Goal: Find specific page/section: Find specific page/section

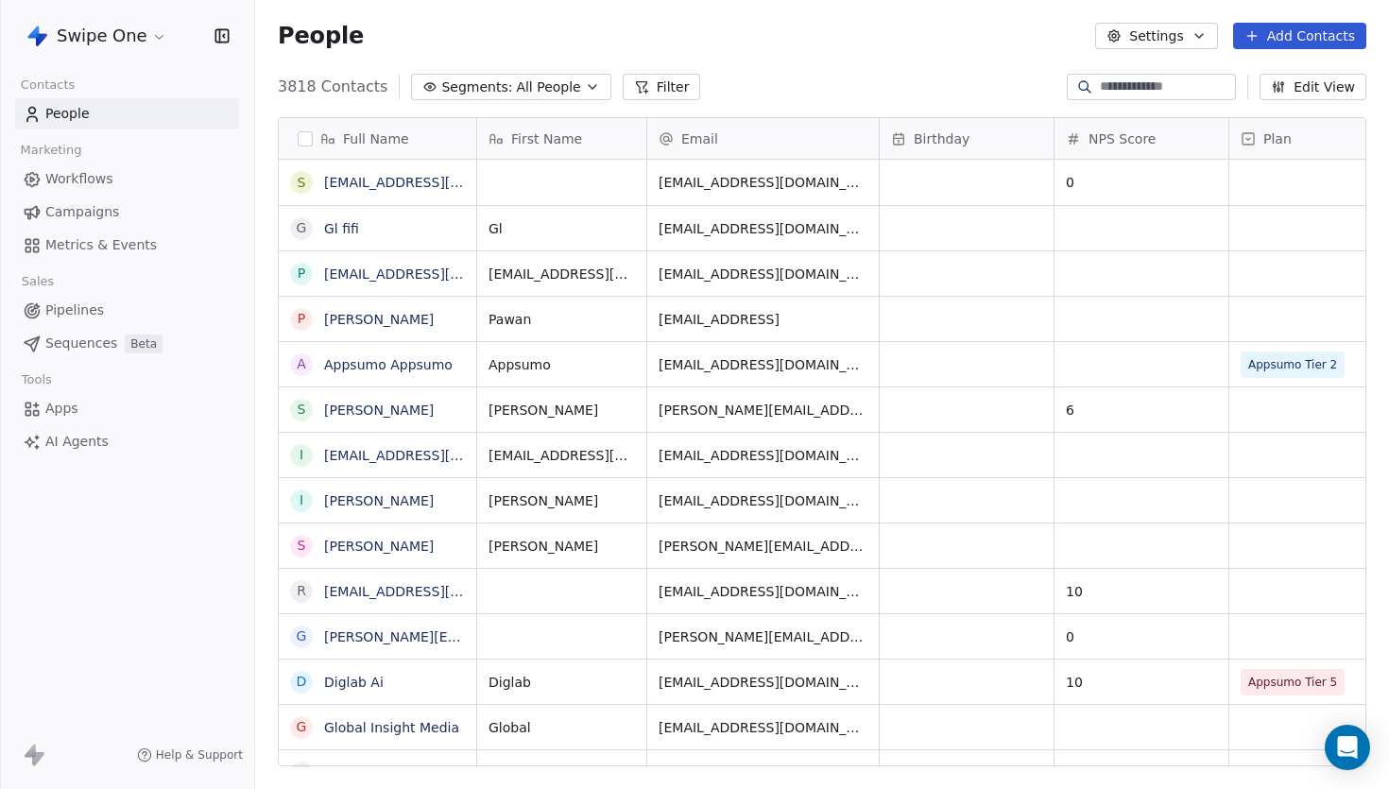
scroll to position [693, 1133]
click at [146, 43] on html "Swipe One Contacts People Marketing Workflows Campaigns Metrics & Events Sales …" at bounding box center [694, 394] width 1389 height 789
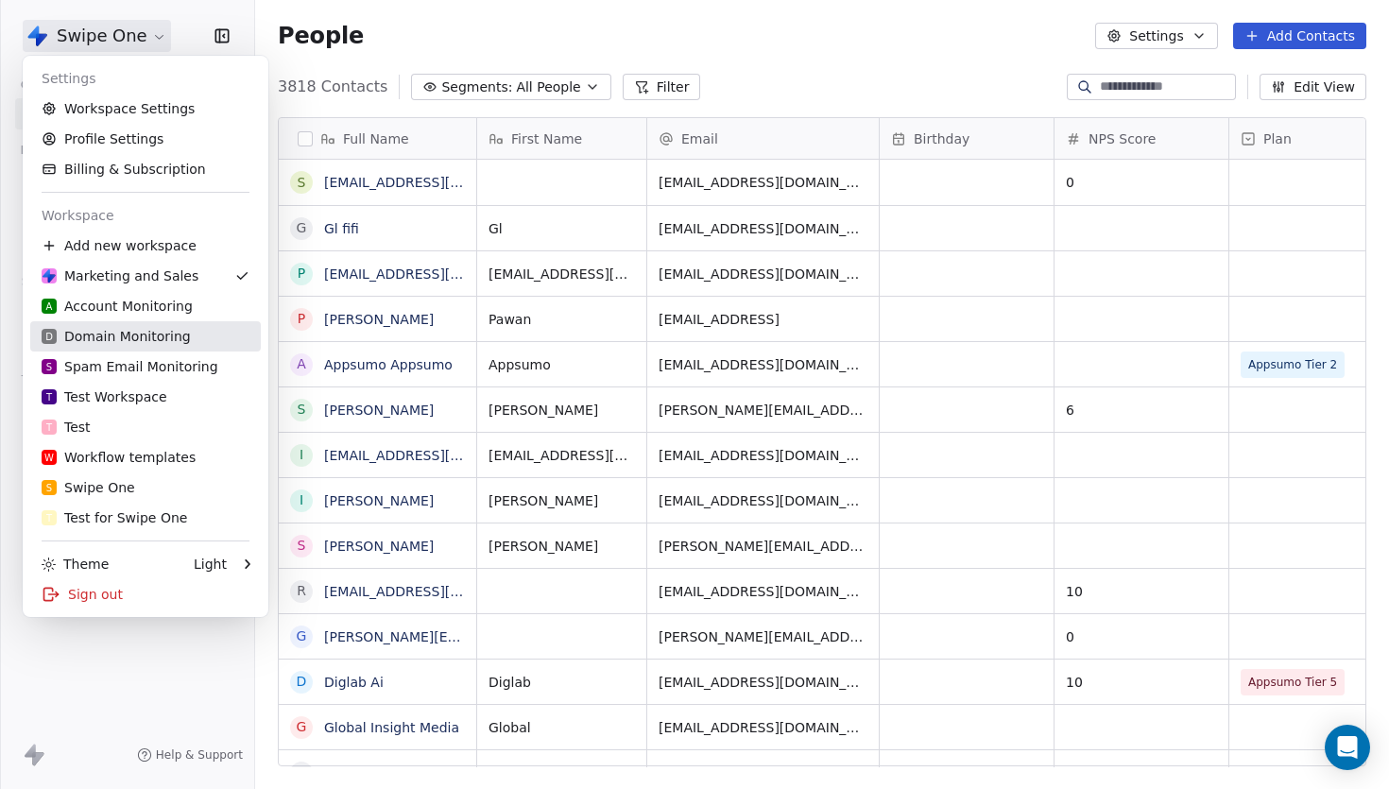
click at [143, 332] on div "D Domain Monitoring" at bounding box center [116, 336] width 149 height 19
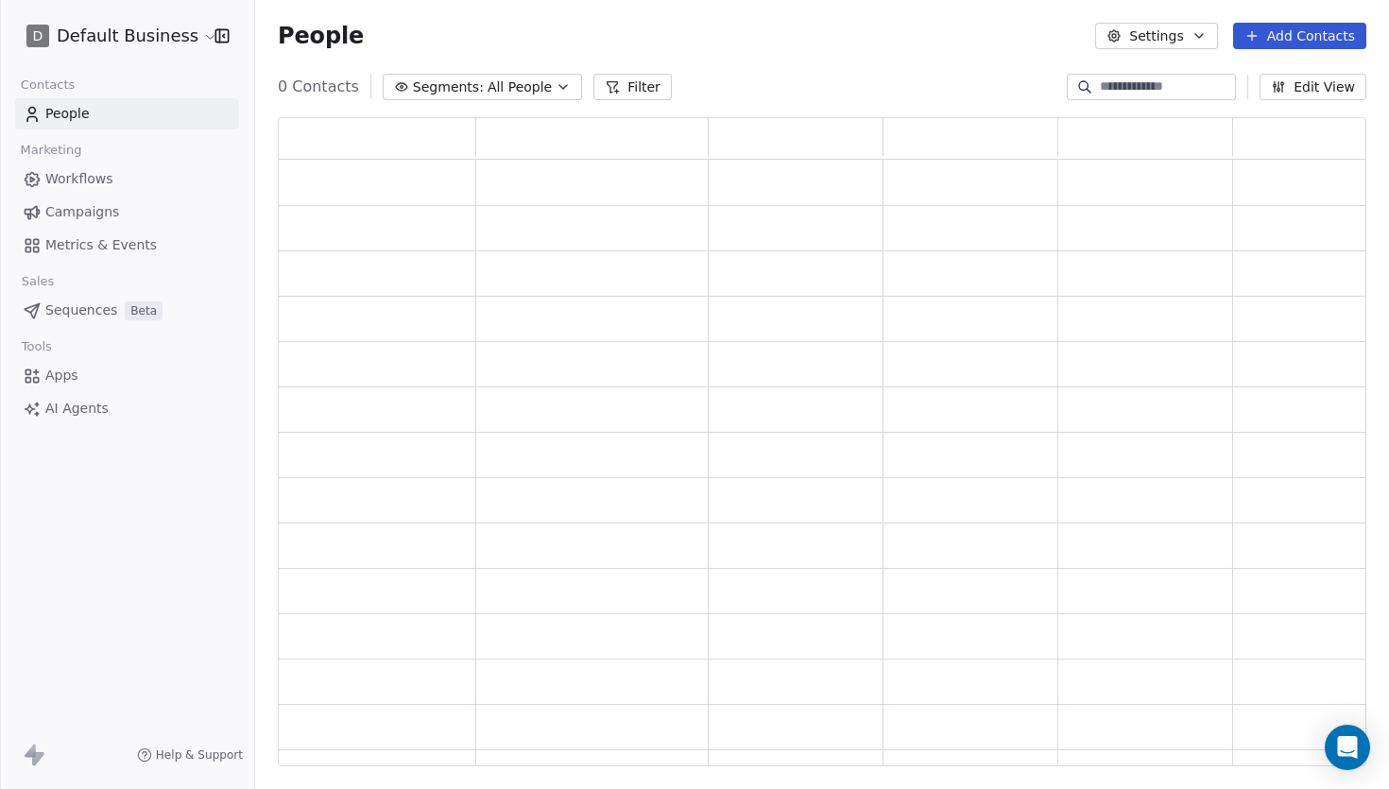
scroll to position [648, 1088]
click at [503, 97] on button "Segments: All People" at bounding box center [495, 87] width 199 height 26
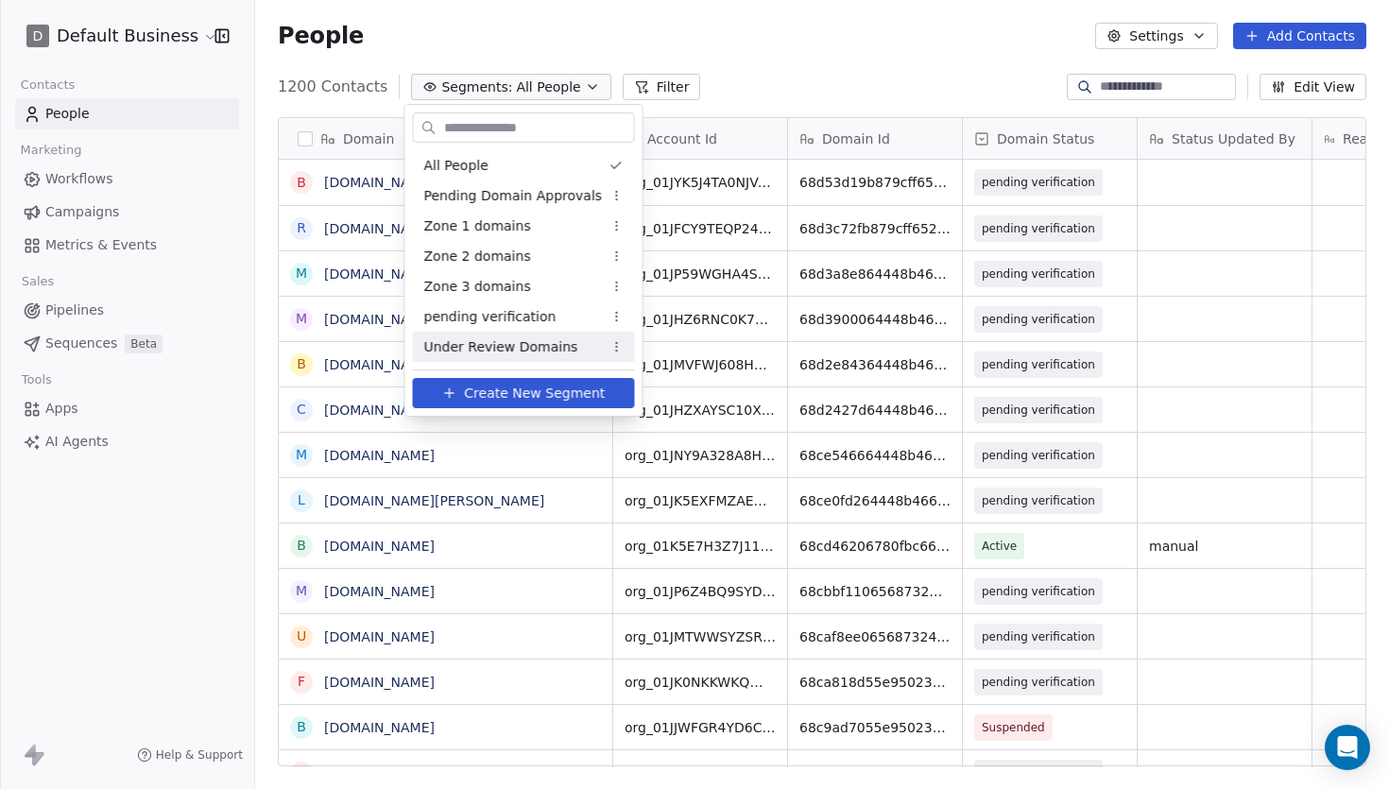
scroll to position [693, 1133]
click at [475, 337] on span "Under Review Domains" at bounding box center [501, 347] width 154 height 20
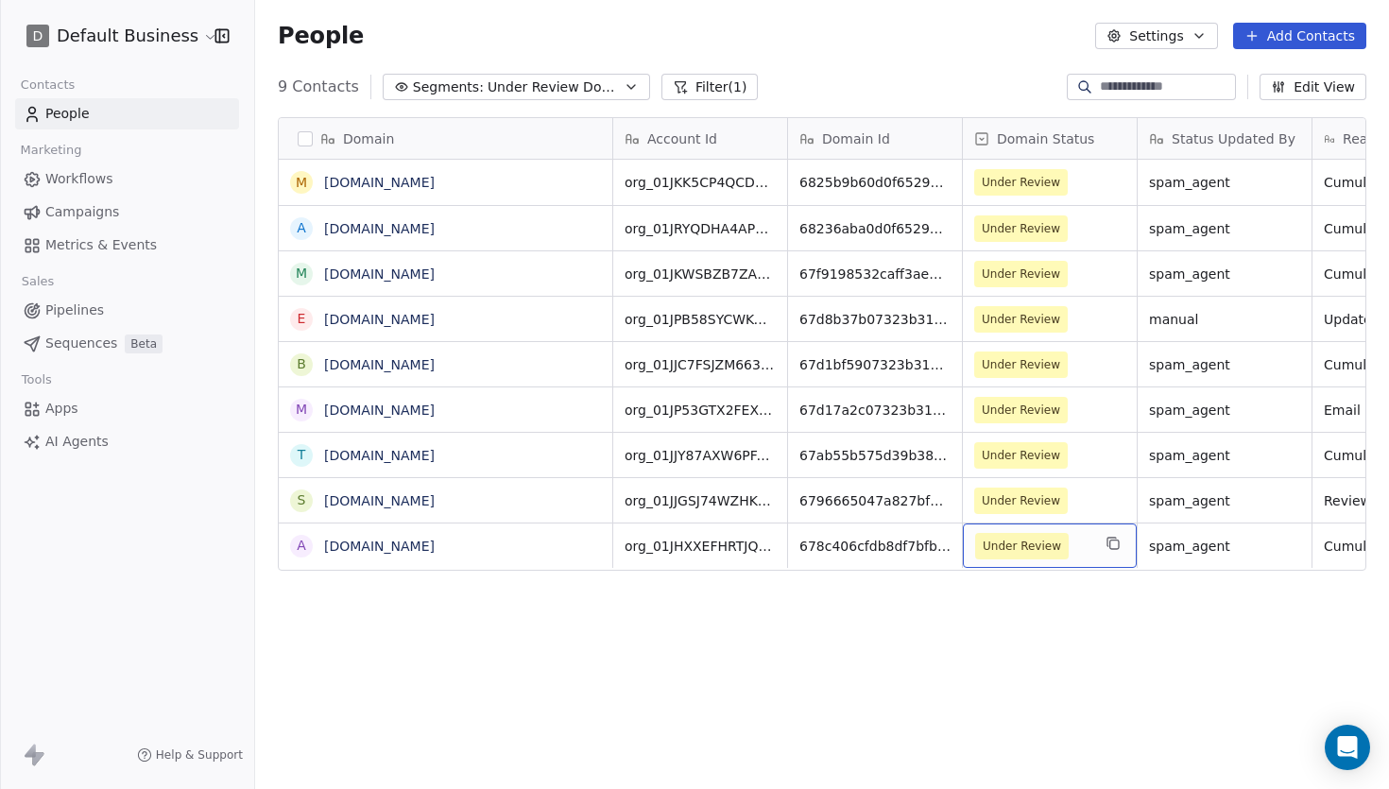
click at [1023, 537] on span "Under Review" at bounding box center [1021, 546] width 78 height 19
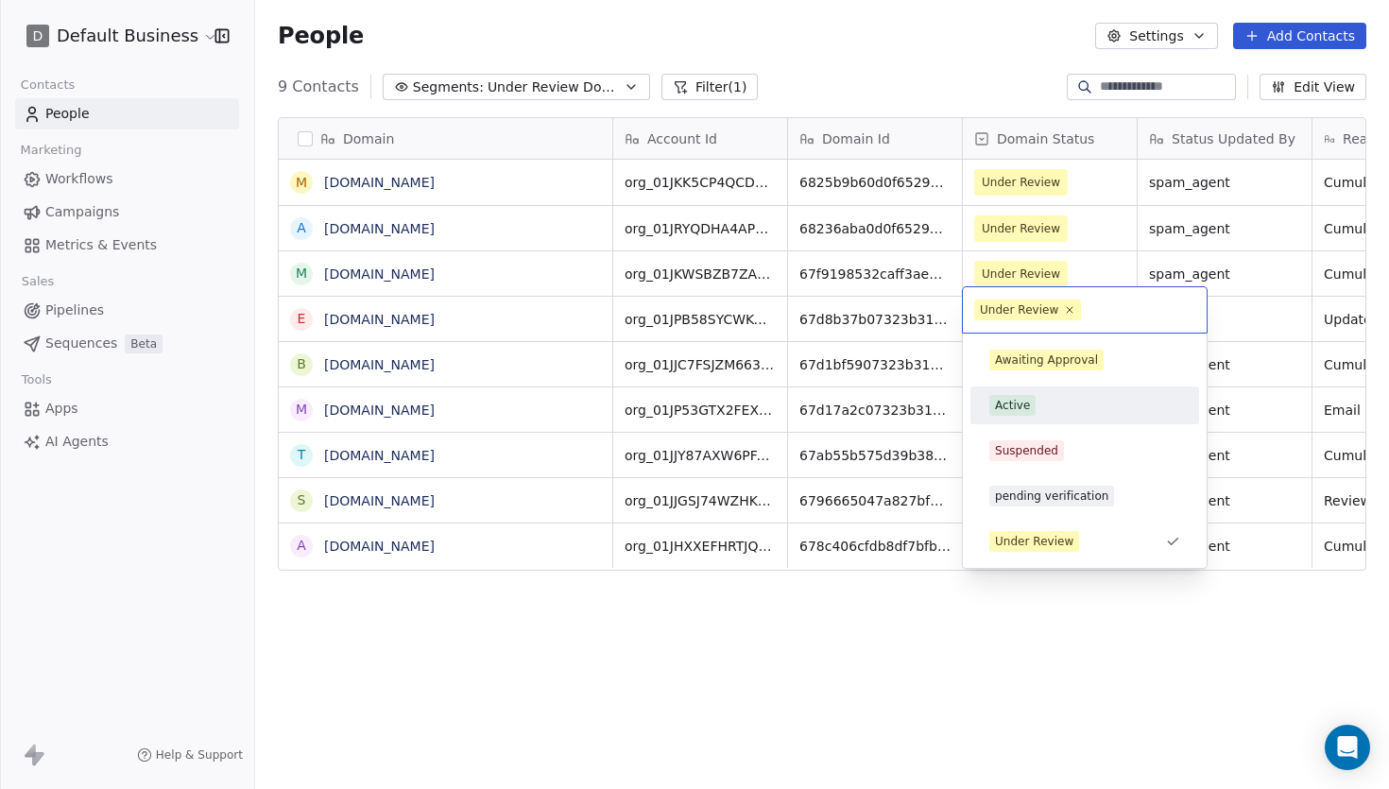
click at [1060, 403] on div "Active" at bounding box center [1084, 405] width 191 height 21
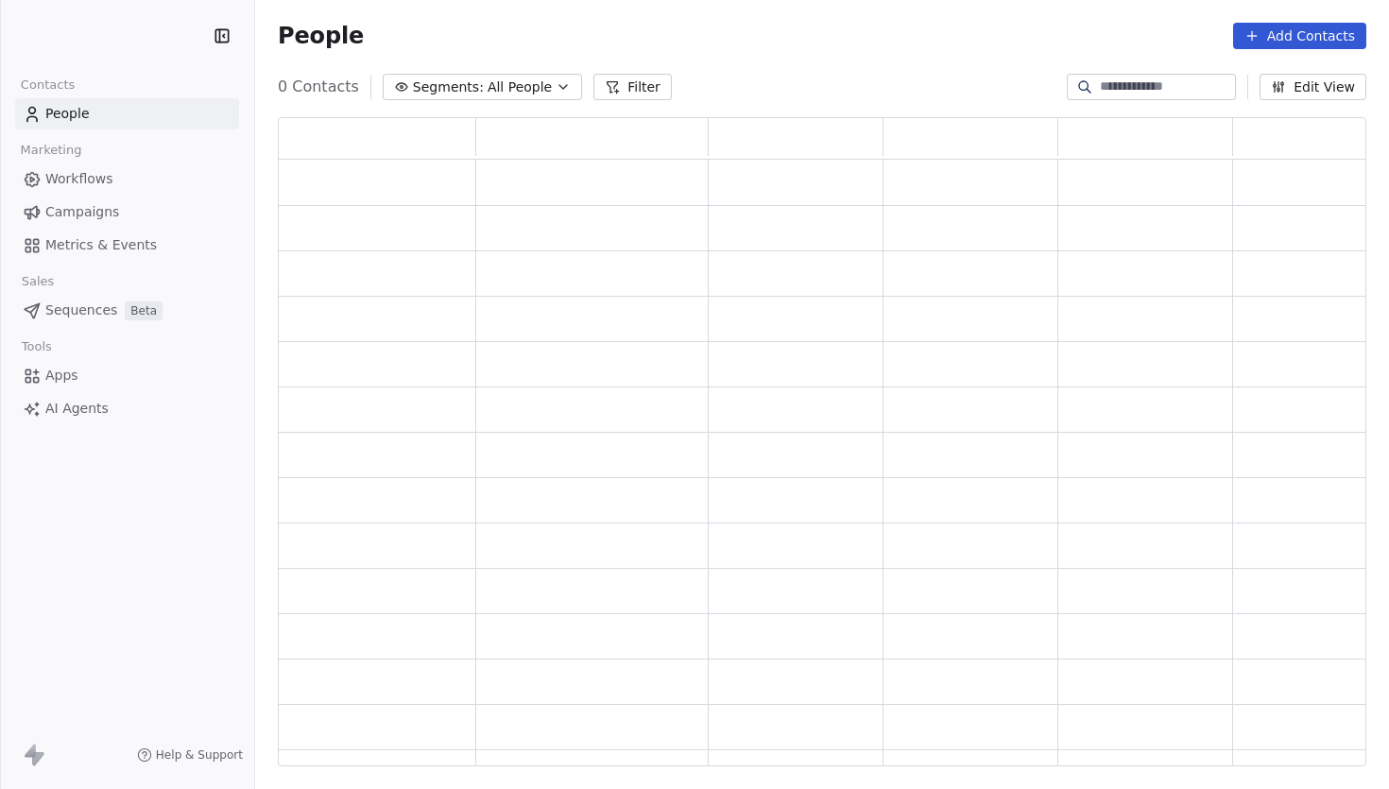
scroll to position [648, 1088]
